Goal: Check status: Check status

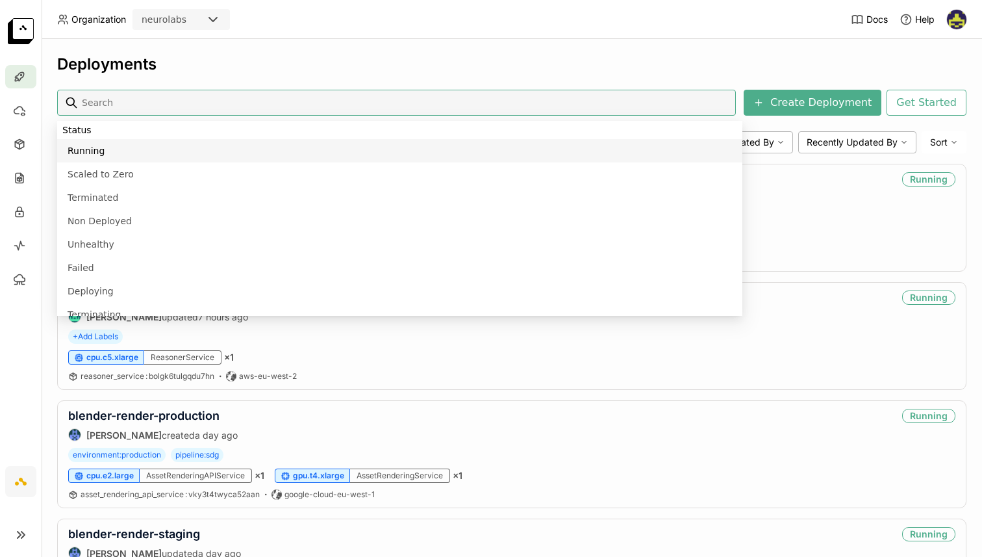
click at [326, 51] on div "Deployments Create Deployment Get Started 82 Active 0 Terminated Bento Status C…" at bounding box center [512, 298] width 941 height 518
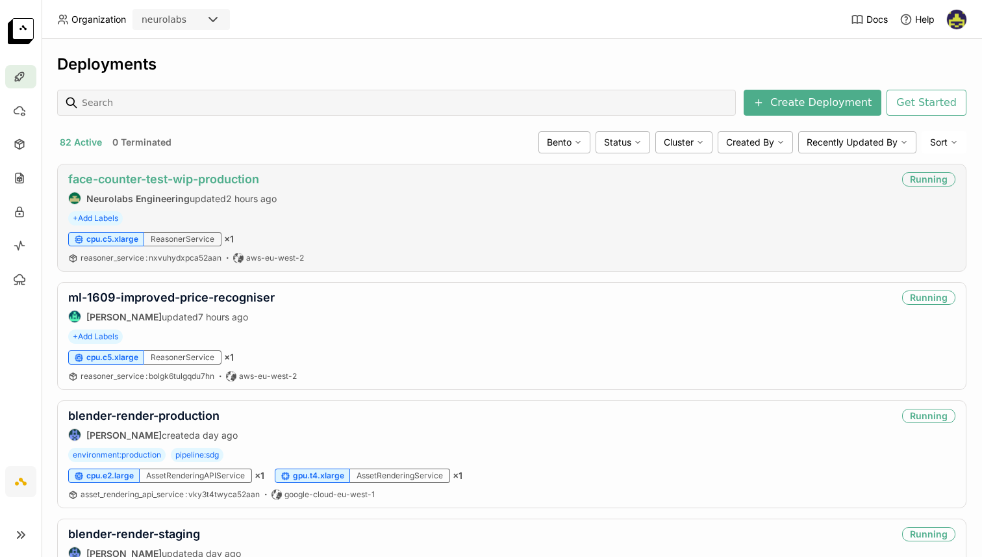
click at [178, 179] on link "face-counter-test-wip-production" at bounding box center [163, 179] width 191 height 14
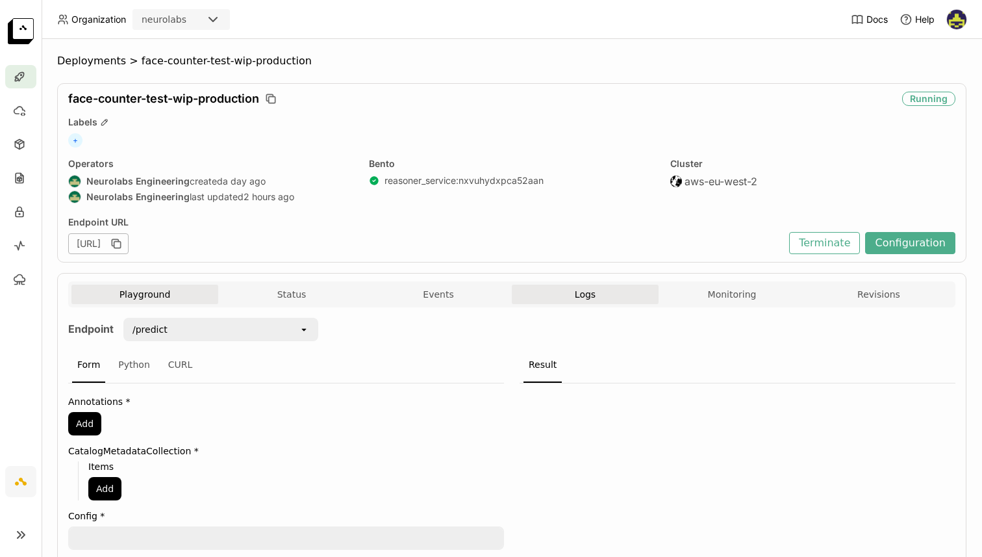
click at [598, 302] on button "Logs" at bounding box center [585, 294] width 147 height 19
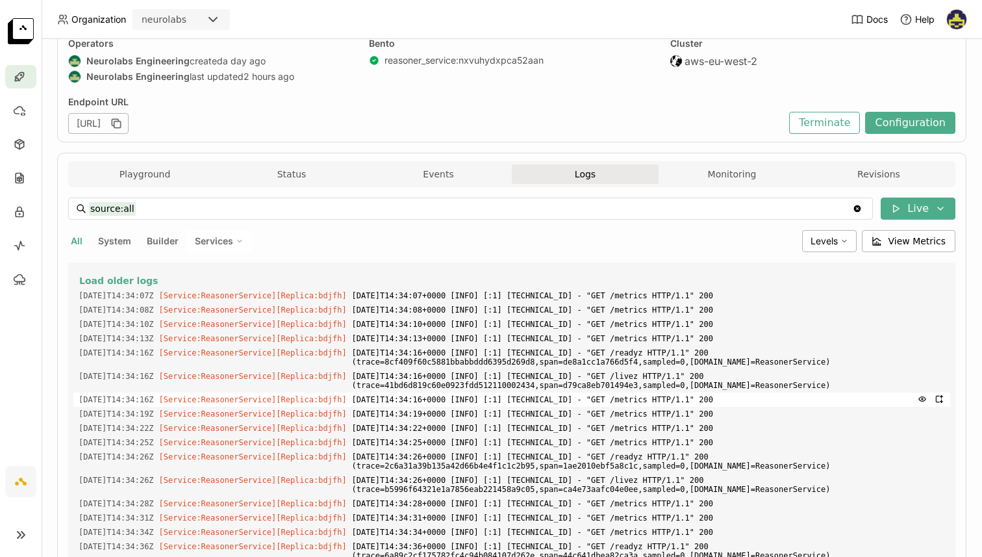
scroll to position [205, 0]
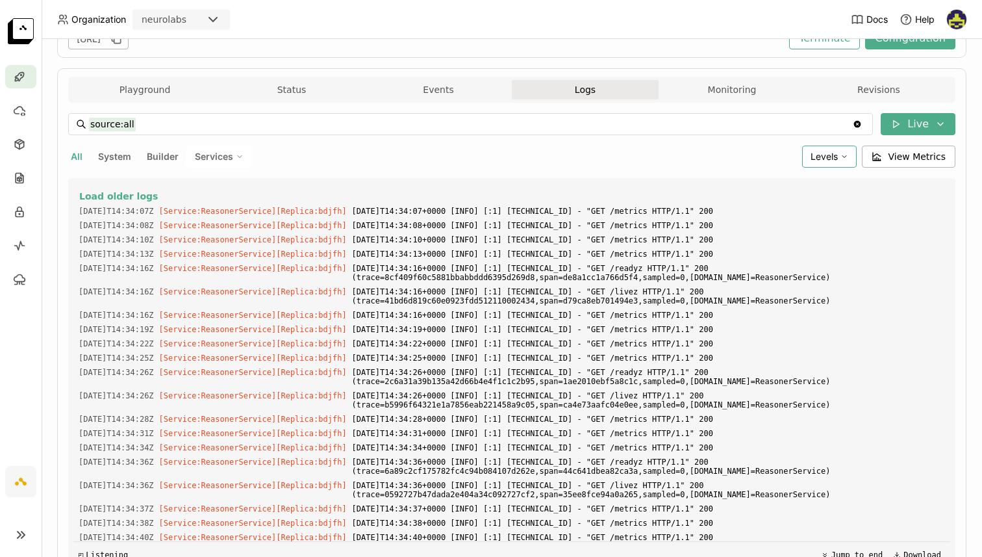
click at [828, 155] on span "Levels" at bounding box center [824, 157] width 27 height 12
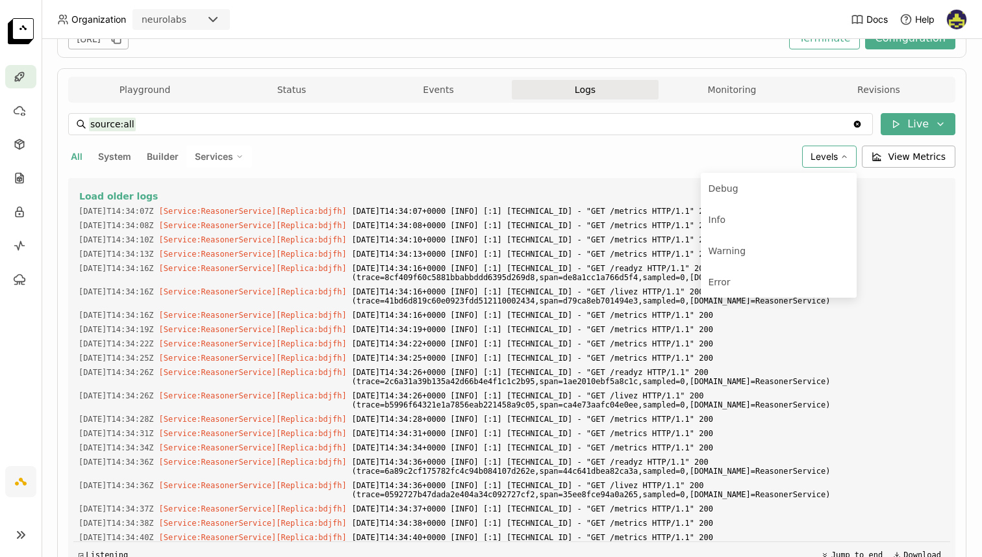
click at [650, 155] on div "All System Builder Services" at bounding box center [432, 157] width 729 height 22
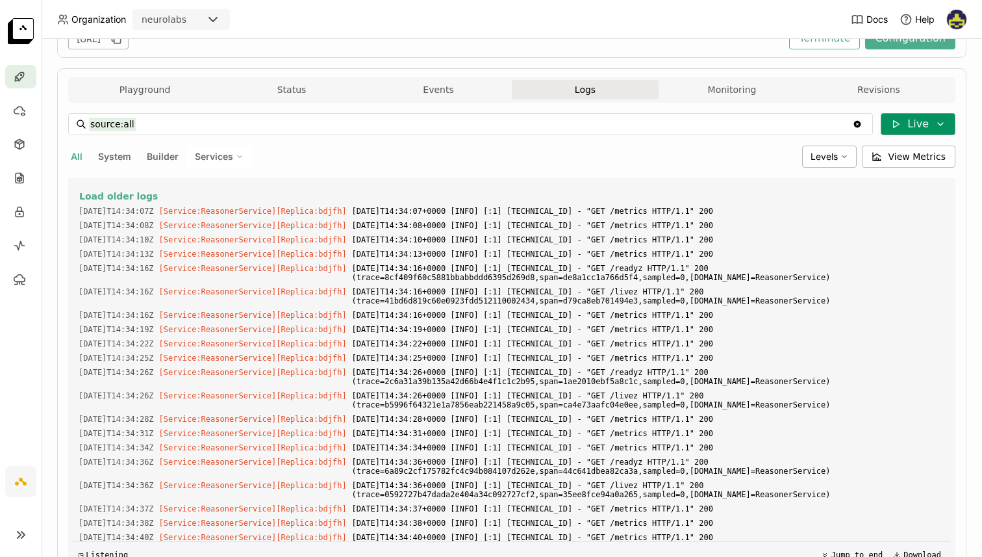
click at [935, 121] on icon at bounding box center [940, 124] width 10 height 10
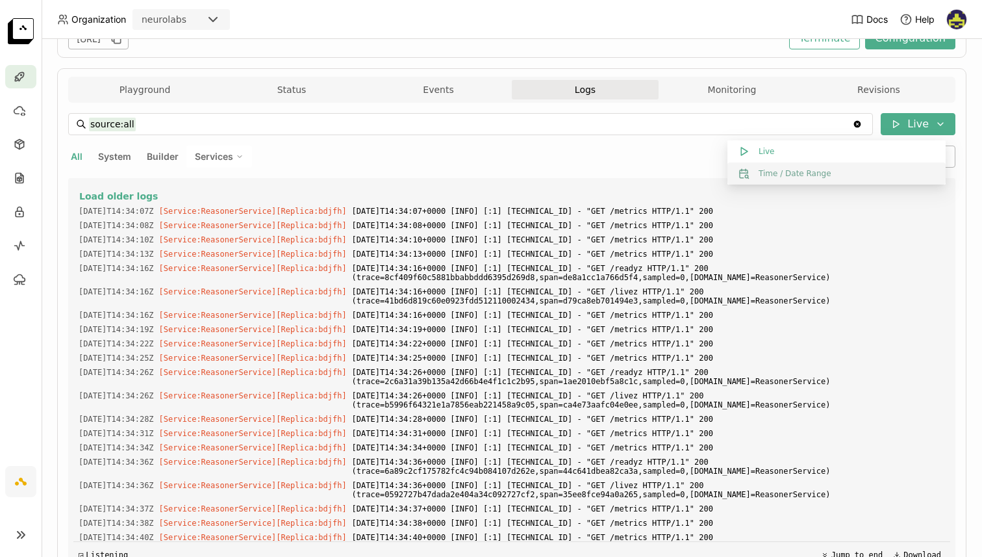
click at [815, 172] on button "Time / Date Range" at bounding box center [837, 173] width 218 height 22
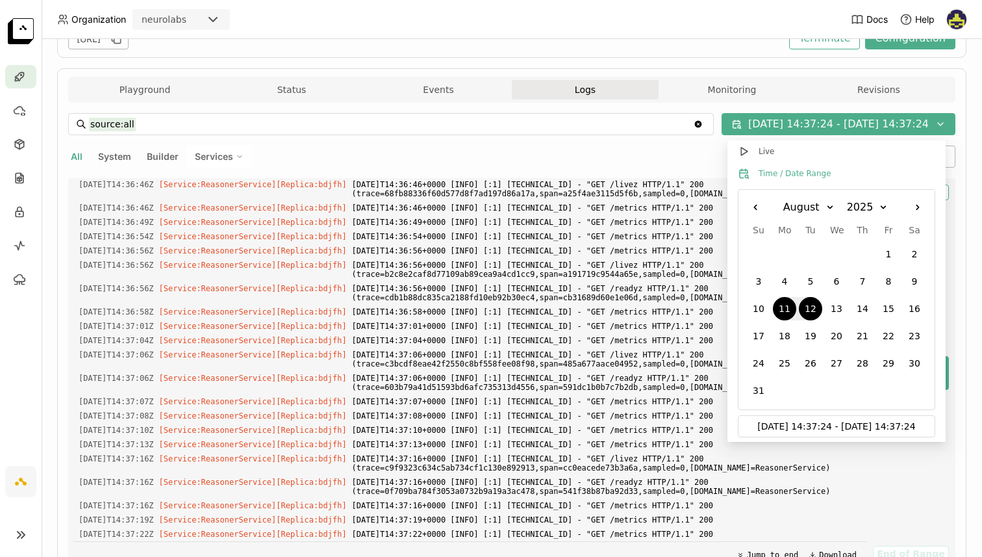
scroll to position [21015, 0]
click at [808, 311] on div "12" at bounding box center [810, 308] width 23 height 23
click at [811, 308] on div "12" at bounding box center [810, 308] width 23 height 23
click at [794, 422] on input "[DATE] 14:37:24 - MM/DD/YYYY hh:mm:ss" at bounding box center [837, 426] width 182 height 21
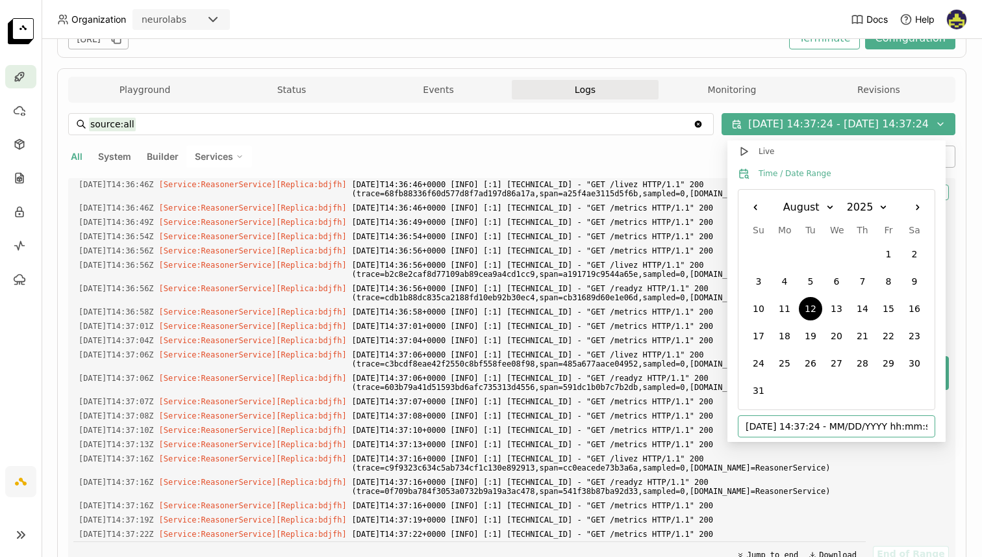
click at [804, 427] on input "[DATE] 14:37:24 - MM/DD/YYYY hh:mm:ss" at bounding box center [837, 426] width 182 height 21
click at [856, 429] on input "[DATE] 13:30:24 - MM/DD/YYYY hh:mm:ss" at bounding box center [837, 426] width 182 height 21
click at [816, 304] on div "12" at bounding box center [810, 308] width 23 height 23
click at [804, 430] on input "[DATE] 14:37:24 - [DATE] 14:37:24" at bounding box center [837, 426] width 182 height 21
type input "[DATE] 13:37:24 - [DATE] 14:37:24"
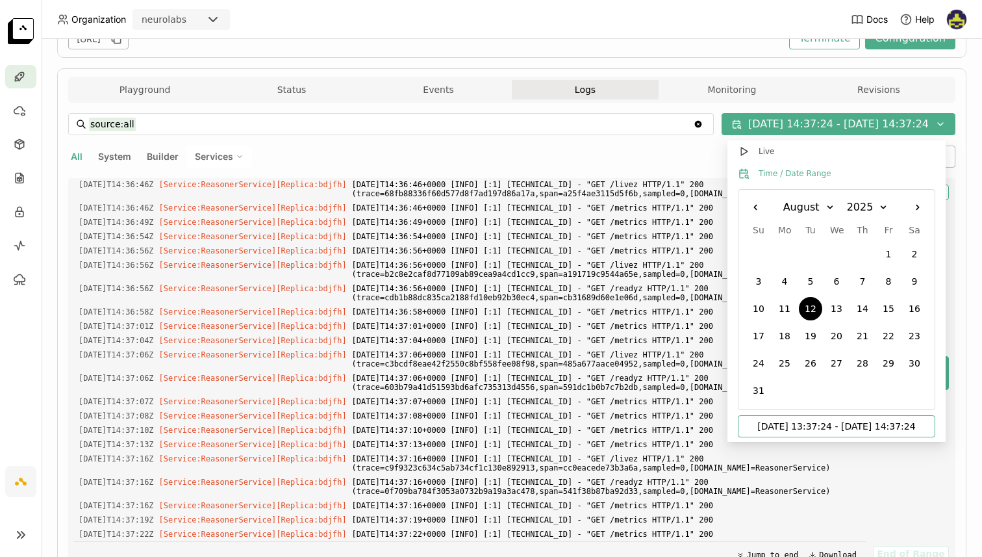
click at [878, 401] on div "Calendar." at bounding box center [889, 390] width 26 height 26
click at [544, 41] on div "[URL]" at bounding box center [425, 39] width 715 height 21
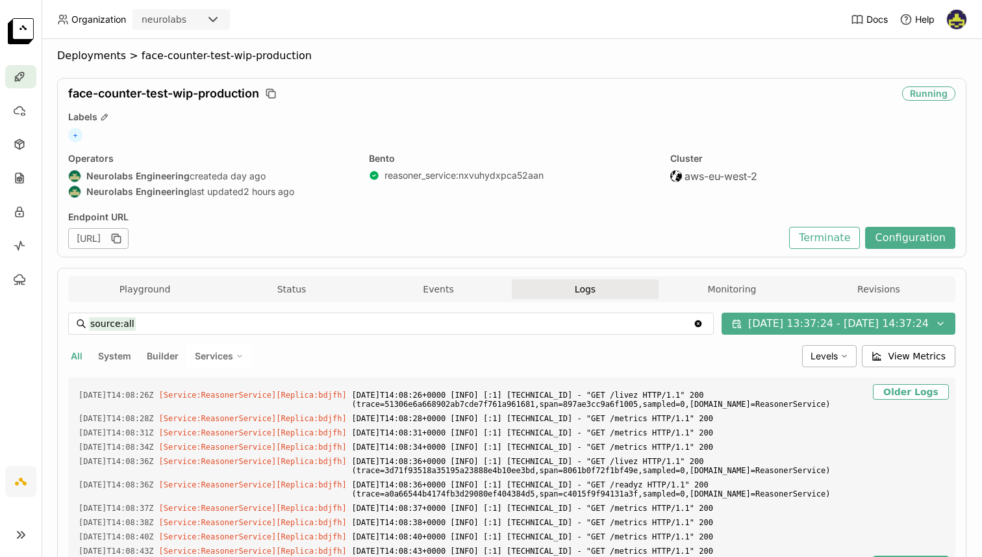
scroll to position [0, 0]
